Goal: Task Accomplishment & Management: Manage account settings

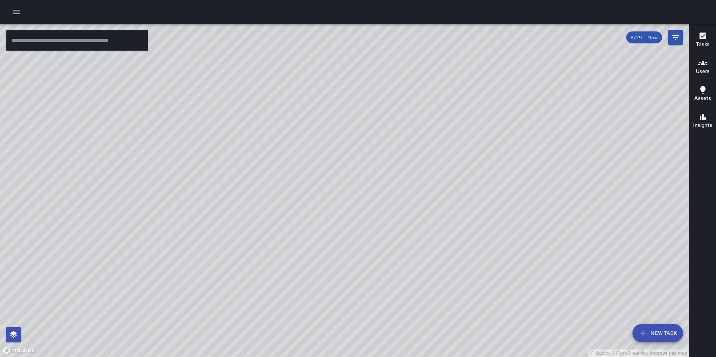
drag, startPoint x: 492, startPoint y: 149, endPoint x: 474, endPoint y: 204, distance: 57.8
click at [474, 204] on div "© Mapbox © OpenStreetMap Improve this map" at bounding box center [344, 190] width 689 height 333
click at [701, 94] on h6 "Assets" at bounding box center [702, 98] width 17 height 8
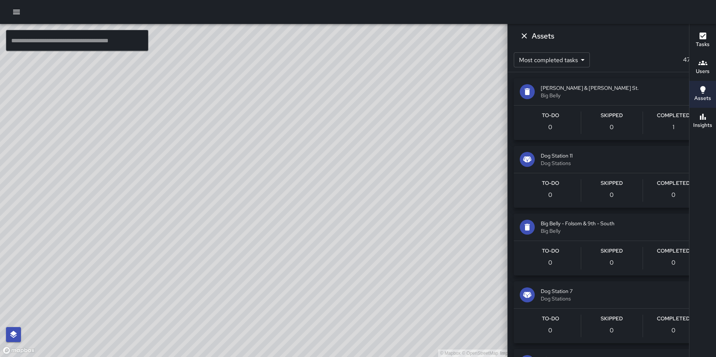
click at [210, 147] on div "© Mapbox © OpenStreetMap Improve this map Dog Station 5 Dog Stations To-Do 0 Sk…" at bounding box center [269, 190] width 539 height 333
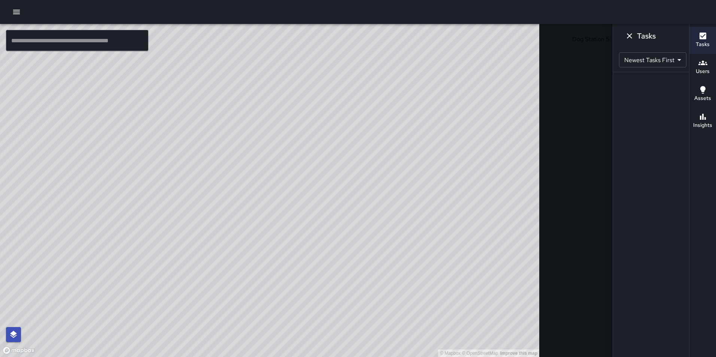
click at [672, 38] on icon "Filters" at bounding box center [675, 37] width 7 height 4
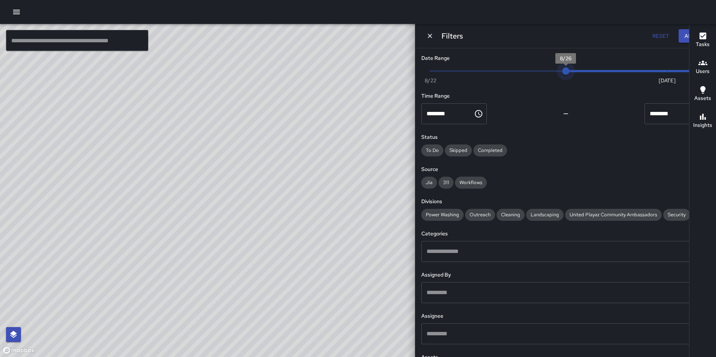
type input "*"
drag, startPoint x: 650, startPoint y: 69, endPoint x: 559, endPoint y: 73, distance: 91.5
click at [434, 73] on span "8/22" at bounding box center [430, 70] width 7 height 7
click at [679, 36] on button "Apply" at bounding box center [693, 36] width 28 height 14
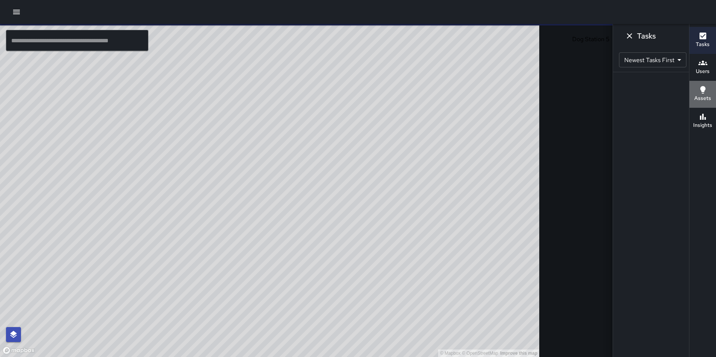
click at [702, 95] on h6 "Assets" at bounding box center [702, 98] width 17 height 8
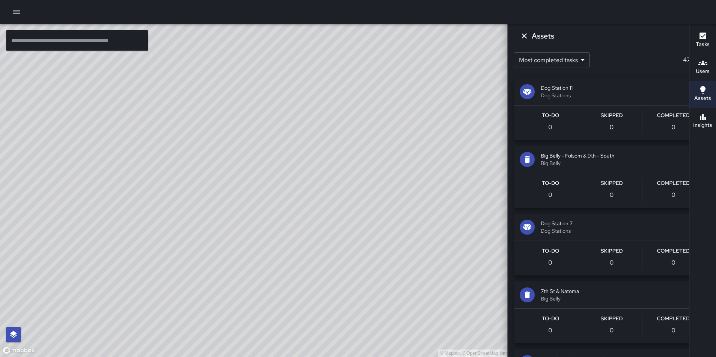
click at [22, 11] on button "button" at bounding box center [16, 11] width 15 height 15
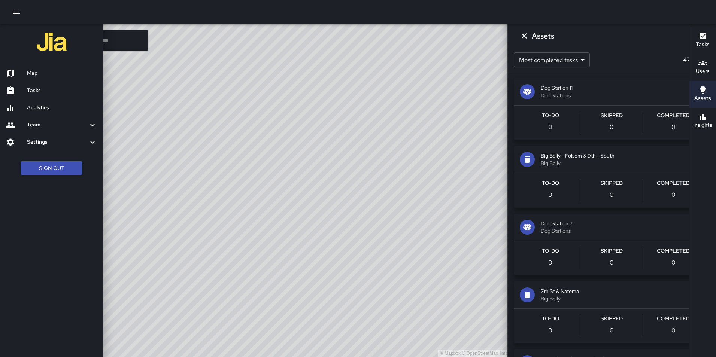
click at [58, 168] on button "Sign Out" at bounding box center [52, 168] width 62 height 14
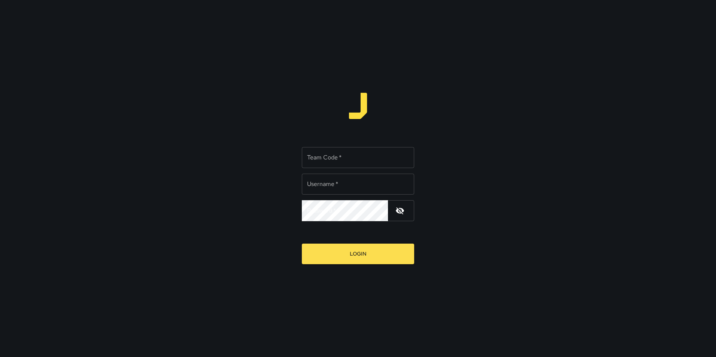
type input "**********"
click at [330, 160] on input "Team Code   *" at bounding box center [358, 157] width 112 height 21
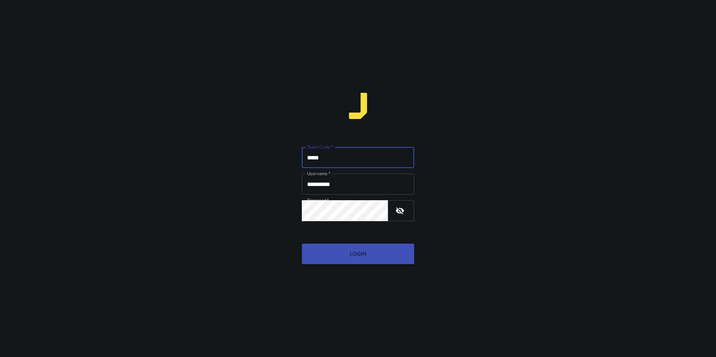
type input "*****"
click at [352, 260] on button "Login" at bounding box center [358, 254] width 112 height 21
